Goal: Transaction & Acquisition: Purchase product/service

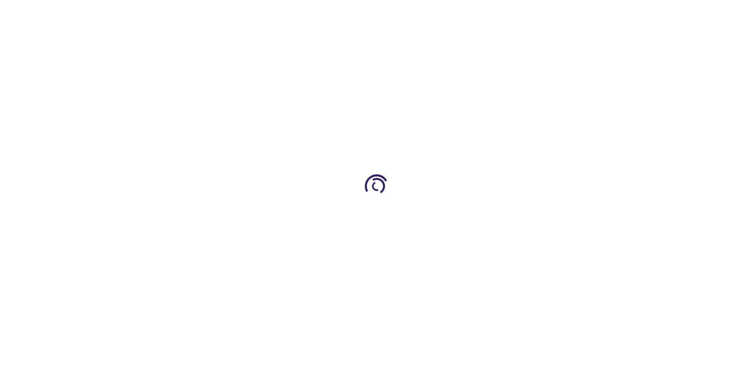
click at [498, 12] on link "Log In" at bounding box center [496, 12] width 15 height 6
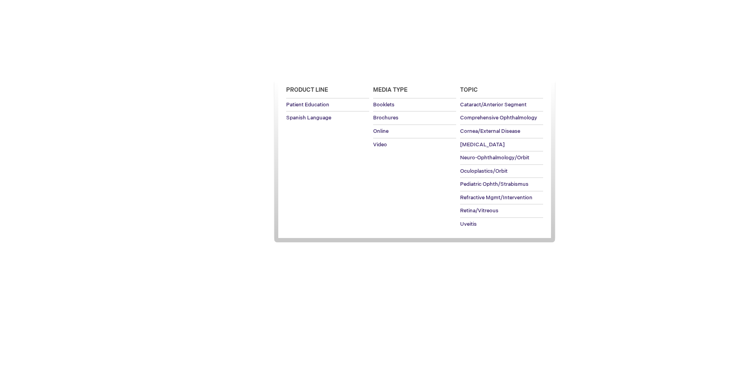
click at [305, 68] on span "Patient Education" at bounding box center [307, 68] width 54 height 6
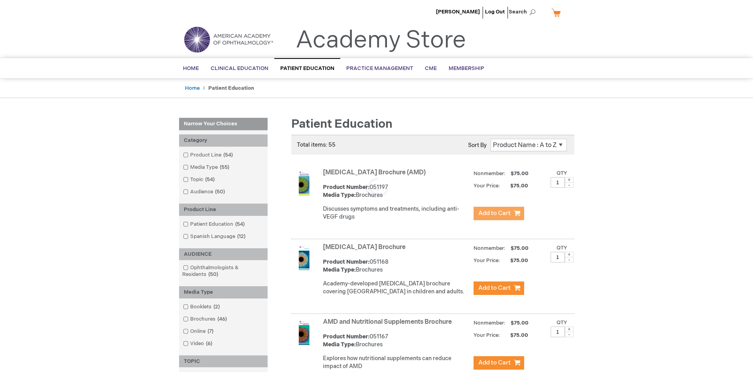
click at [499, 214] on span "Add to Cart" at bounding box center [494, 214] width 32 height 8
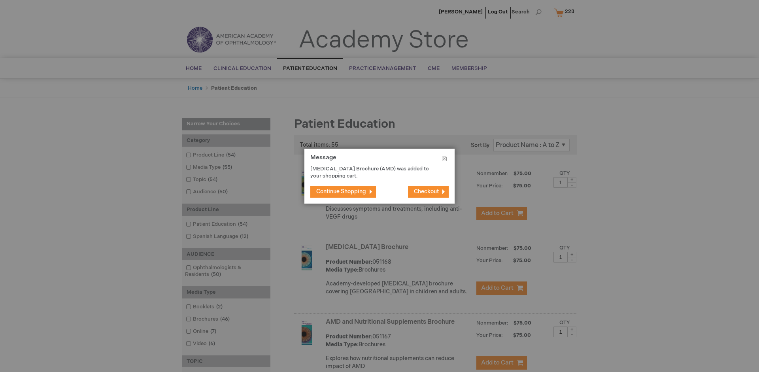
click at [341, 191] on span "Continue Shopping" at bounding box center [341, 191] width 50 height 7
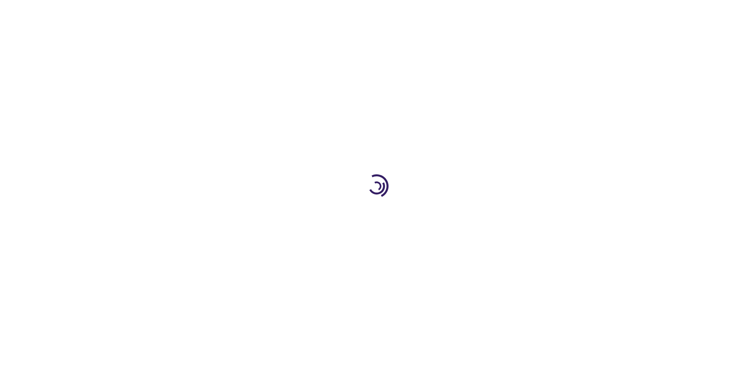
type input "1"
click at [436, 255] on span "Add to Cart" at bounding box center [436, 255] width 29 height 6
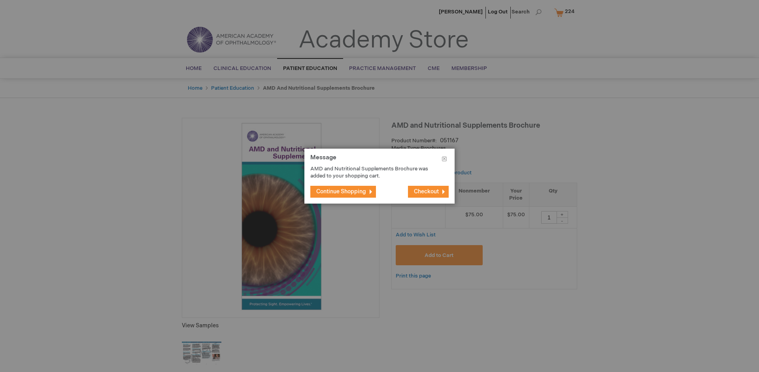
click at [341, 191] on span "Continue Shopping" at bounding box center [341, 191] width 50 height 7
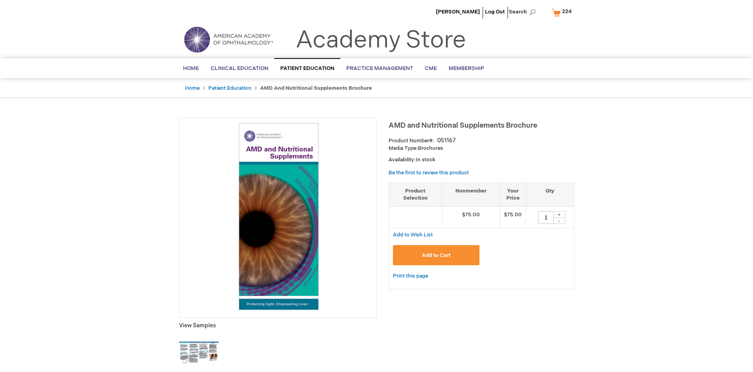
click at [563, 12] on span "224" at bounding box center [566, 11] width 9 height 6
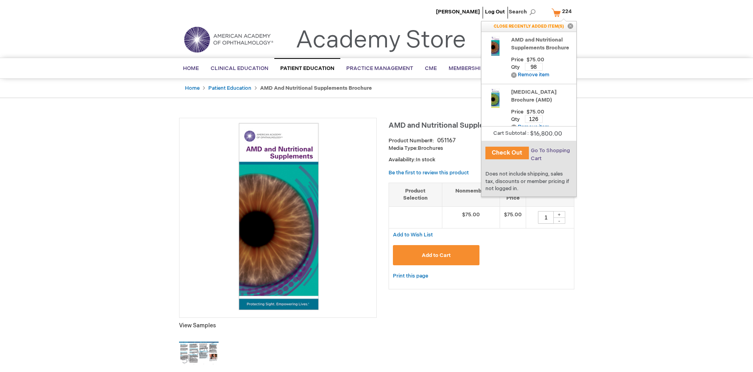
click at [550, 151] on span "Go To Shopping Cart" at bounding box center [550, 154] width 39 height 14
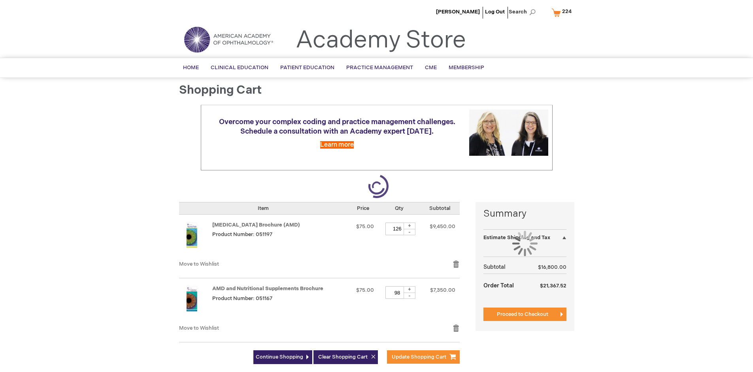
select select "US"
select select "41"
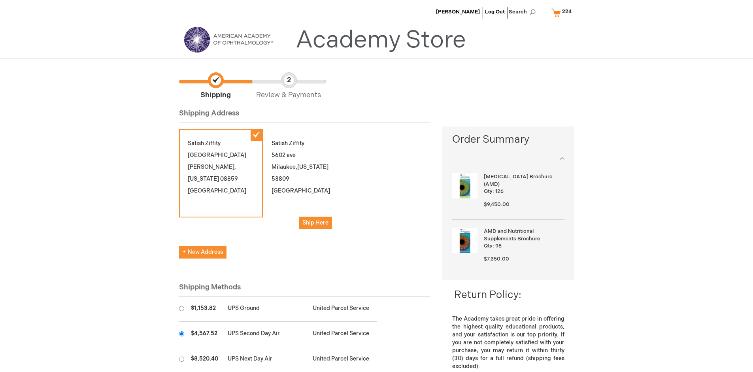
click at [181, 334] on input "radio" at bounding box center [181, 333] width 5 height 5
